Goal: Task Accomplishment & Management: Manage account settings

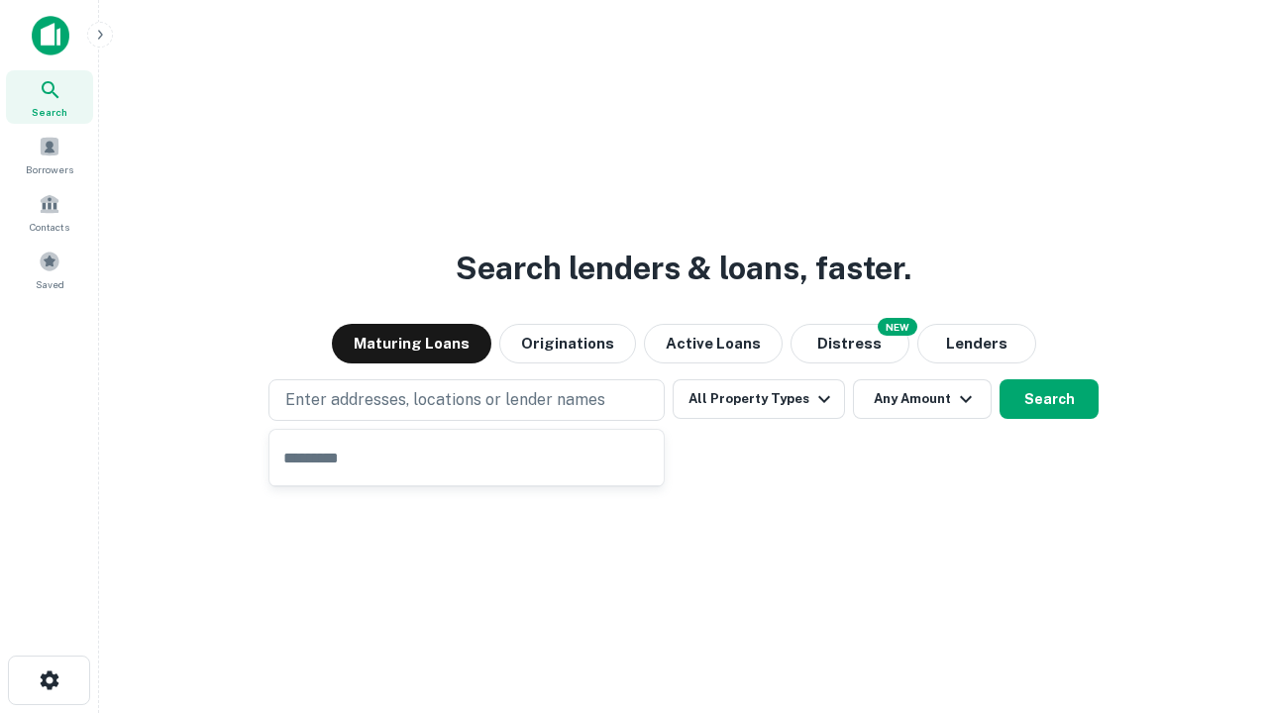
type input "**********"
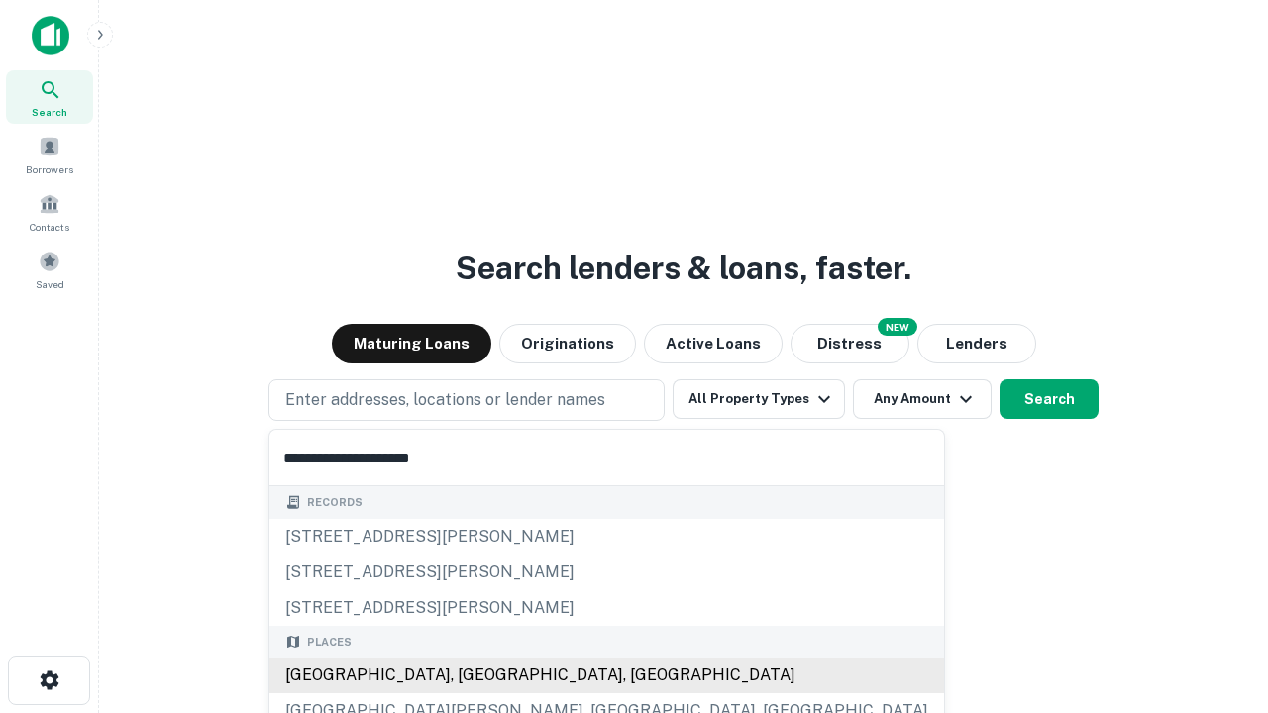
click at [474, 676] on div "[GEOGRAPHIC_DATA], [GEOGRAPHIC_DATA], [GEOGRAPHIC_DATA]" at bounding box center [606, 676] width 675 height 36
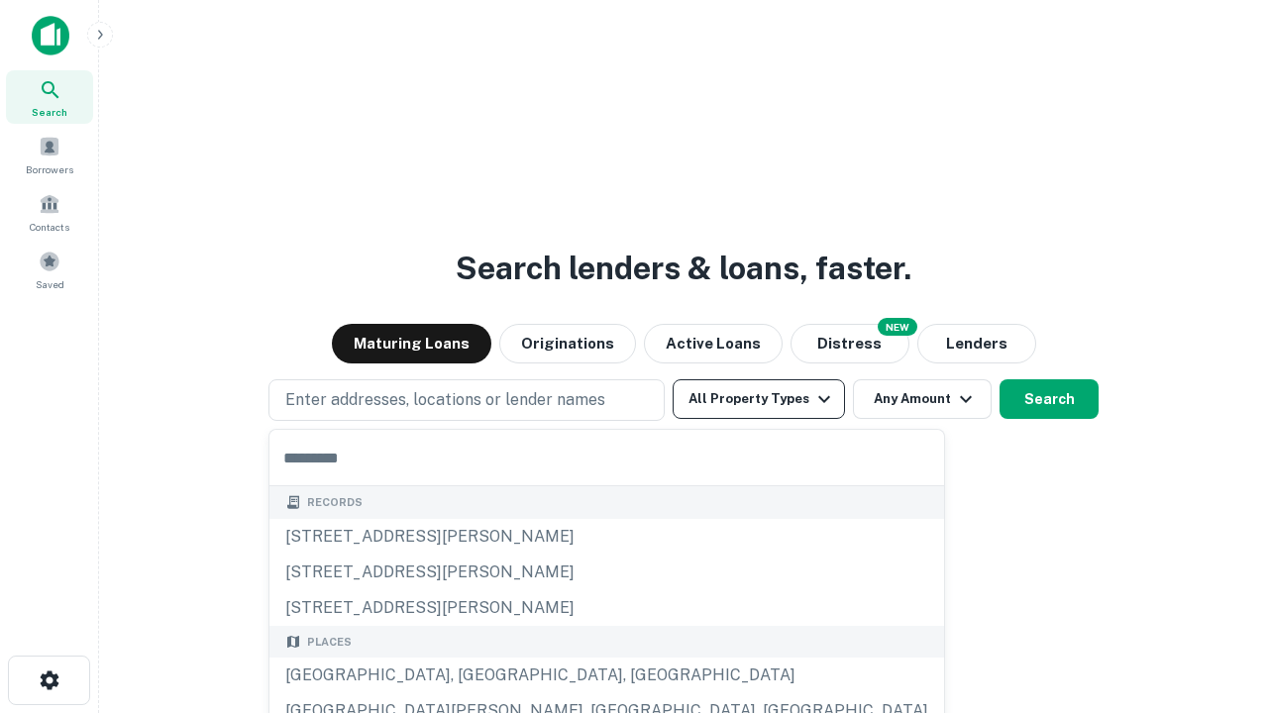
click at [759, 399] on button "All Property Types" at bounding box center [759, 399] width 172 height 40
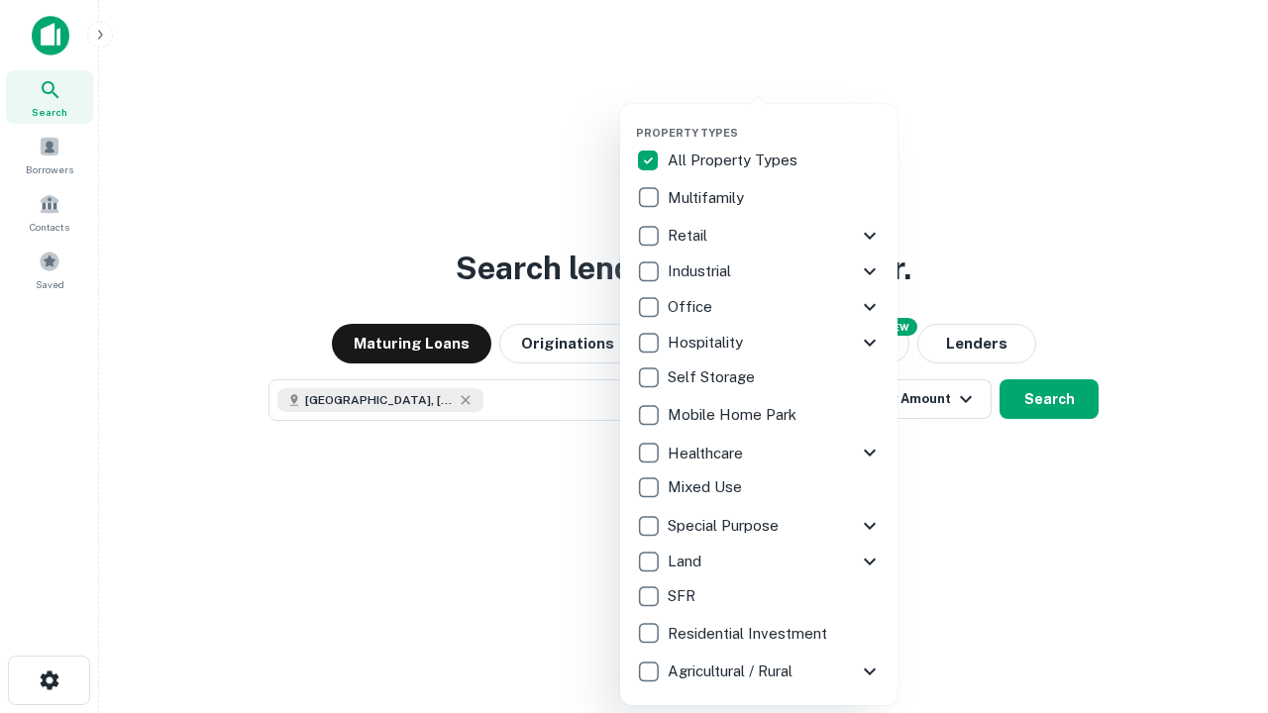
click at [775, 120] on button "button" at bounding box center [774, 120] width 277 height 1
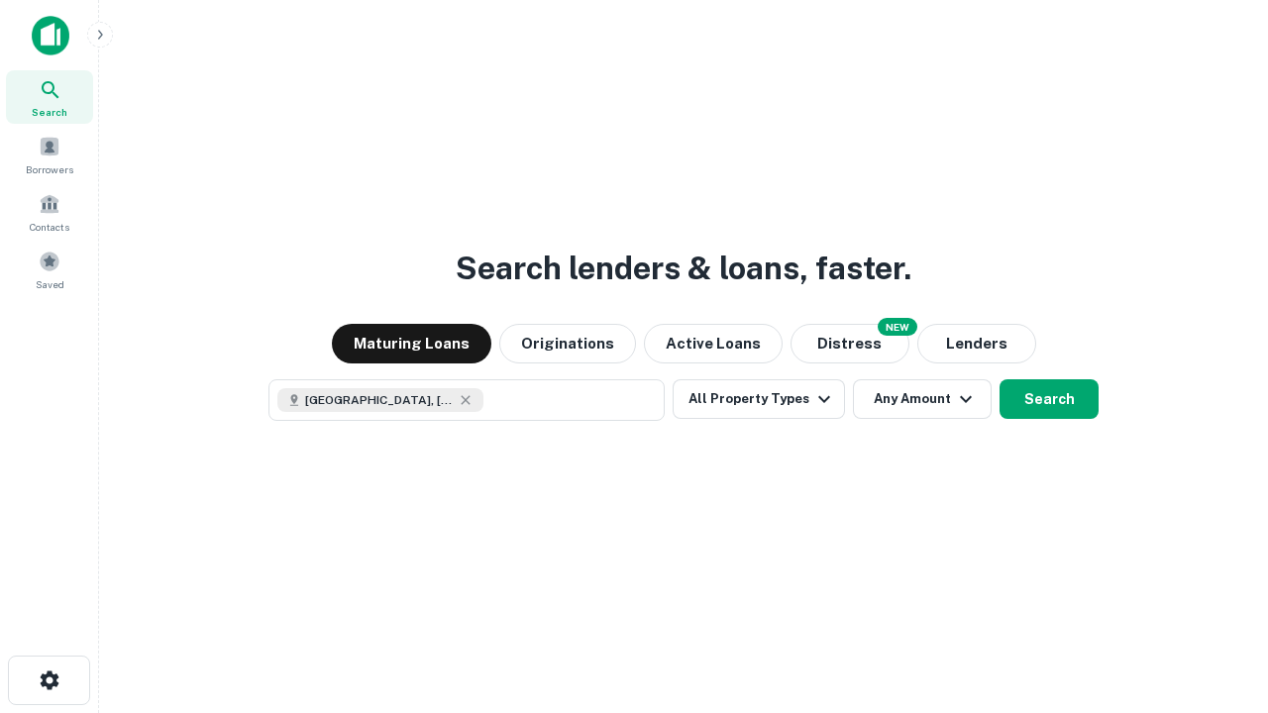
scroll to position [32, 0]
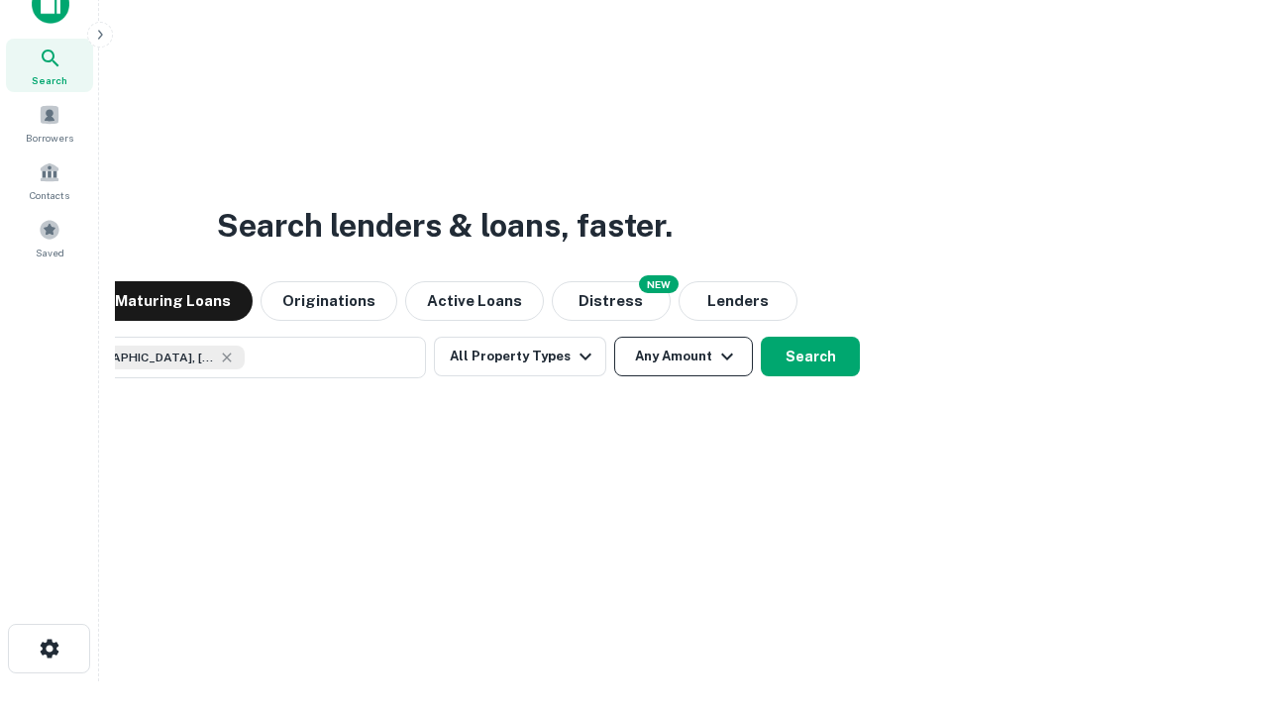
click at [614, 337] on button "Any Amount" at bounding box center [683, 357] width 139 height 40
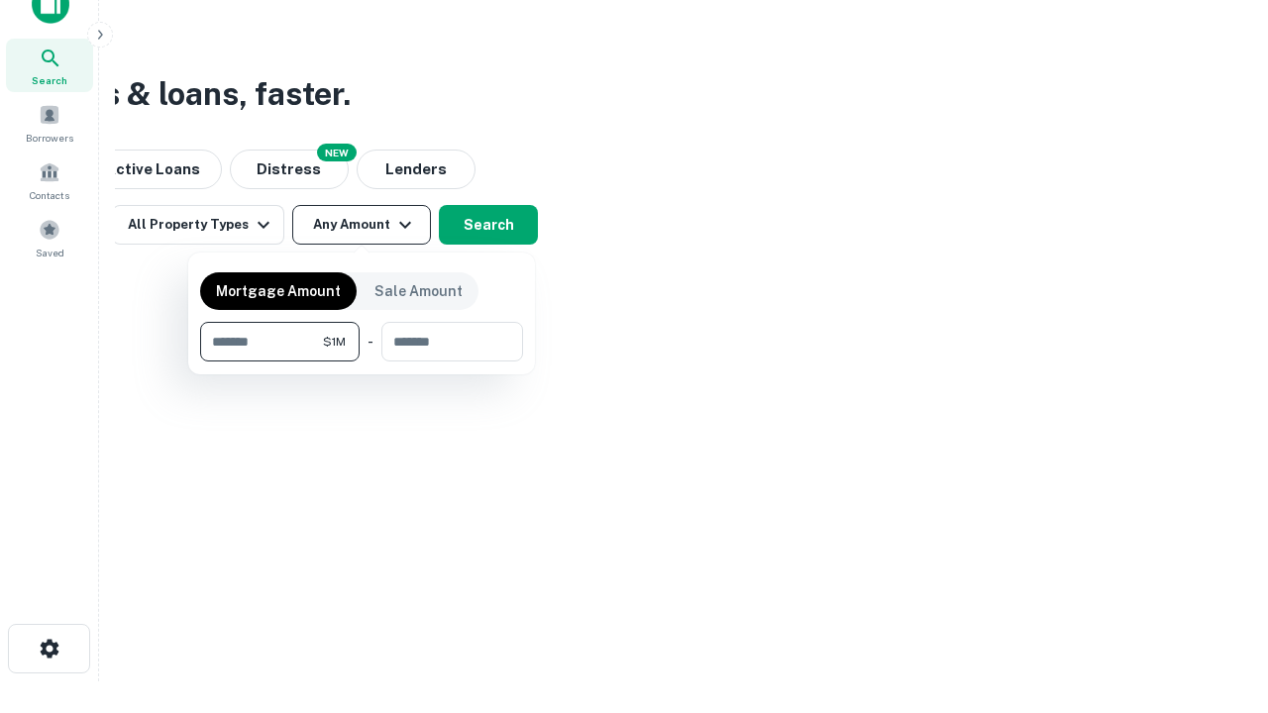
type input "*******"
click at [362, 362] on button "button" at bounding box center [361, 362] width 323 height 1
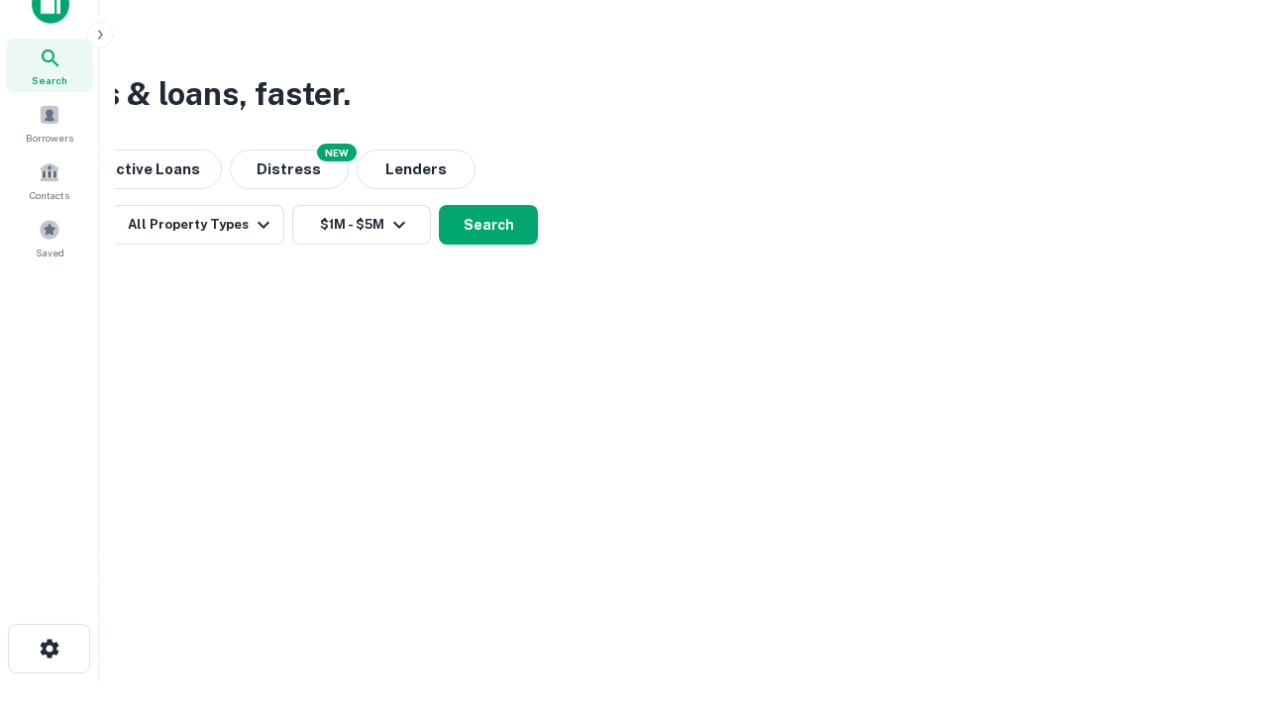
scroll to position [11, 366]
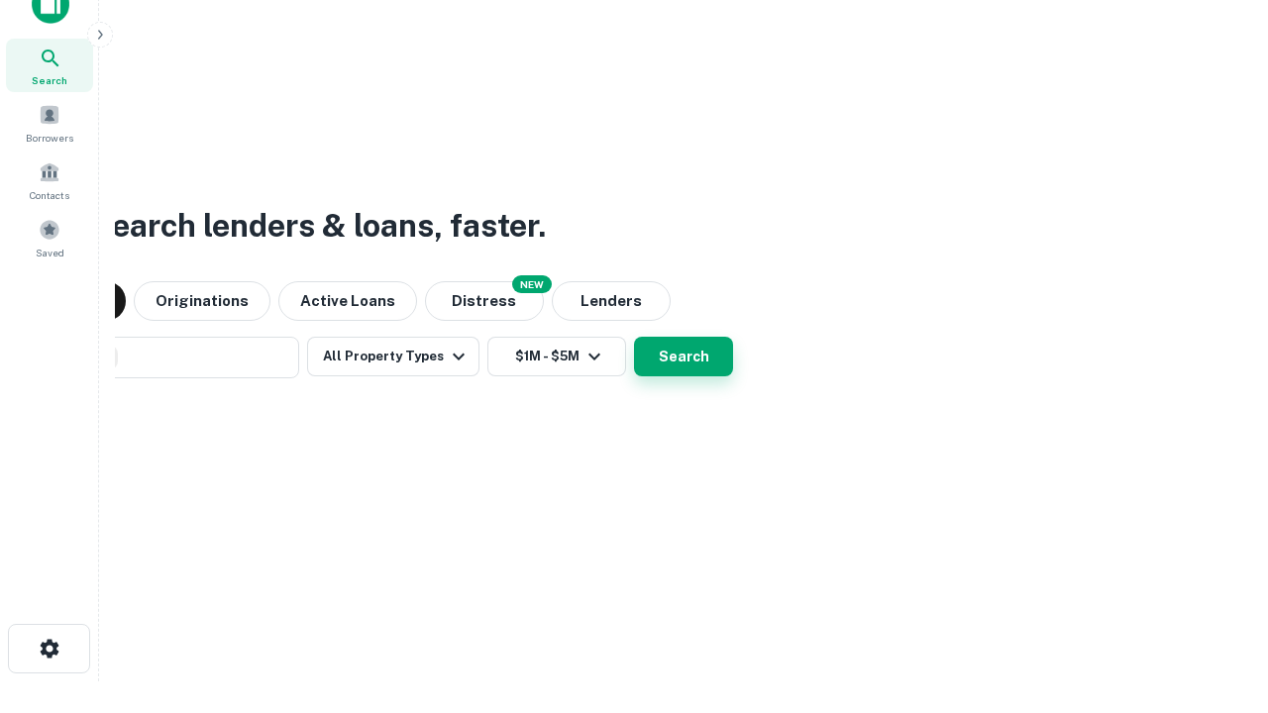
click at [634, 337] on button "Search" at bounding box center [683, 357] width 99 height 40
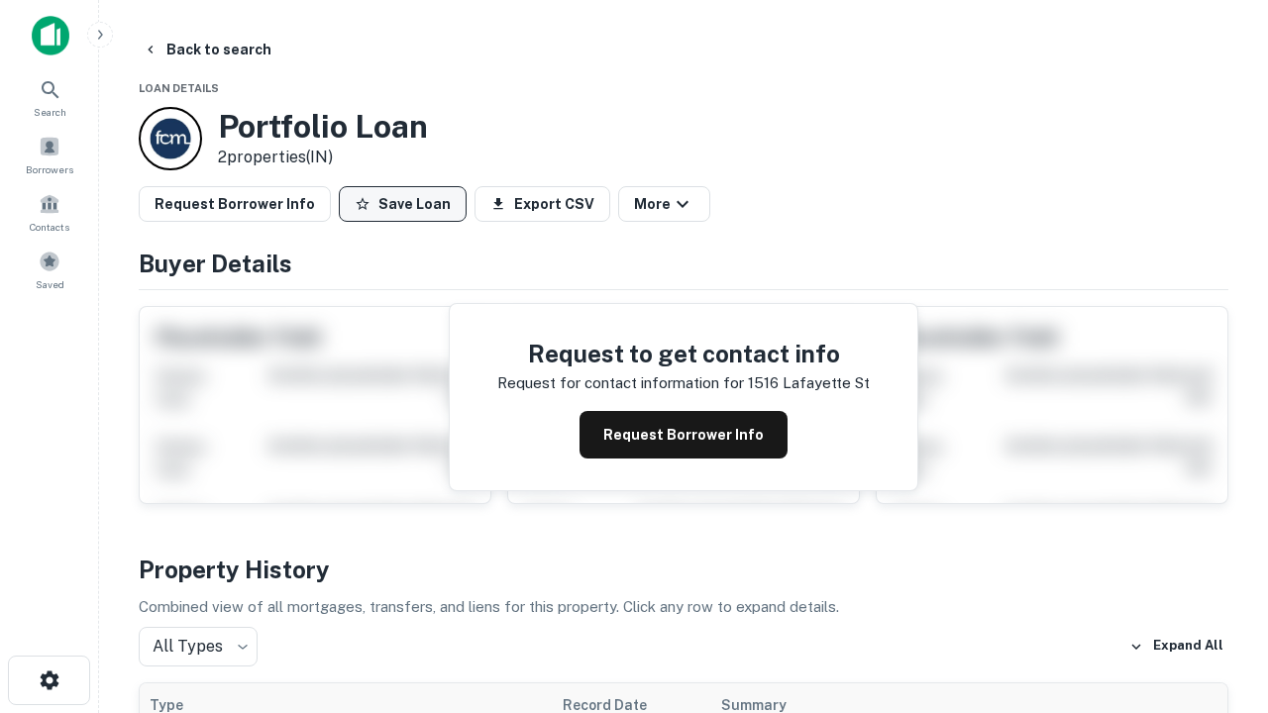
click at [402, 204] on button "Save Loan" at bounding box center [403, 204] width 128 height 36
click at [407, 204] on button "Loan Saved" at bounding box center [407, 204] width 137 height 36
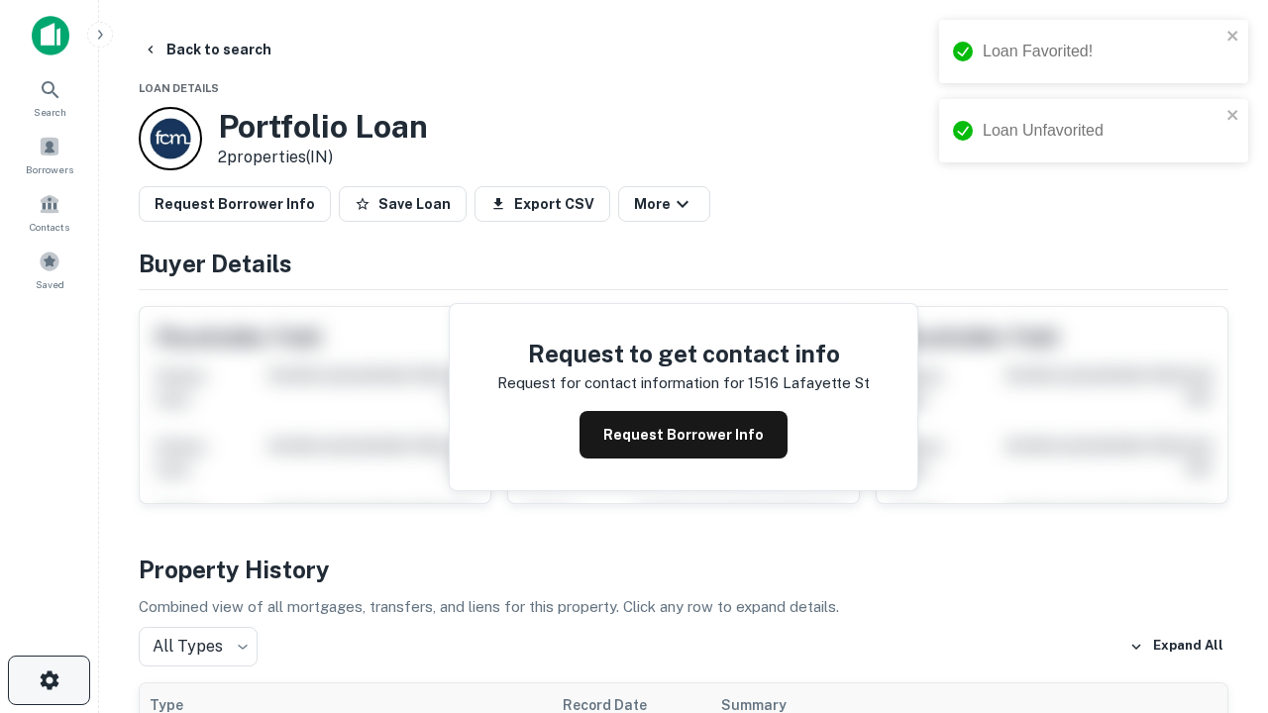
click at [49, 681] on icon "button" at bounding box center [50, 681] width 24 height 24
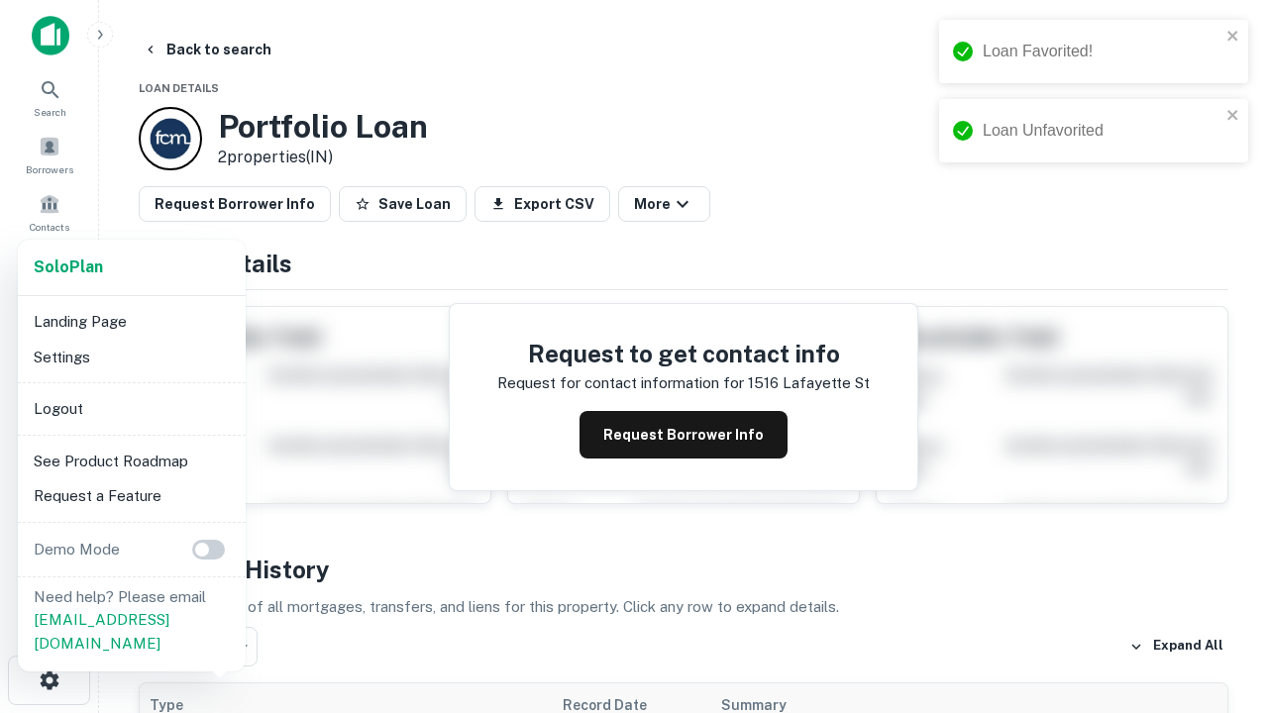
click at [131, 408] on li "Logout" at bounding box center [132, 409] width 212 height 36
